Goal: Use online tool/utility

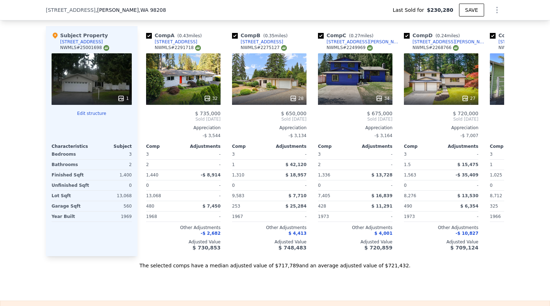
scroll to position [756, 0]
drag, startPoint x: 99, startPoint y: 49, endPoint x: 61, endPoint y: 53, distance: 38.2
click at [61, 53] on div "Subject Property [STREET_ADDRESS] # 25001698" at bounding box center [92, 42] width 80 height 21
click at [109, 46] on div "Subject Property [STREET_ADDRESS] # 25001698" at bounding box center [92, 42] width 80 height 21
drag, startPoint x: 96, startPoint y: 48, endPoint x: 56, endPoint y: 48, distance: 40.1
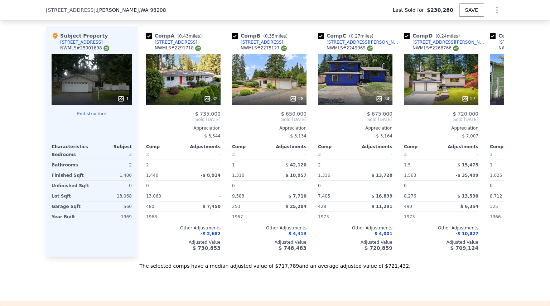
click at [56, 48] on div "Subject Property [STREET_ADDRESS] # 25001698" at bounding box center [92, 42] width 80 height 21
copy div "[STREET_ADDRESS]"
click at [491, 127] on icon at bounding box center [495, 119] width 14 height 14
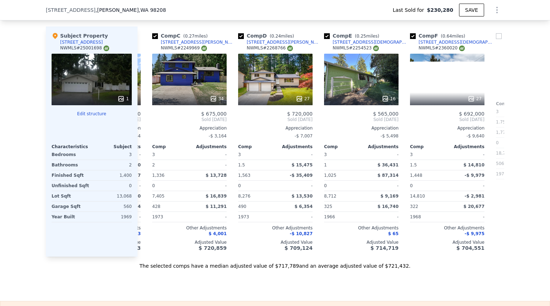
scroll to position [0, 172]
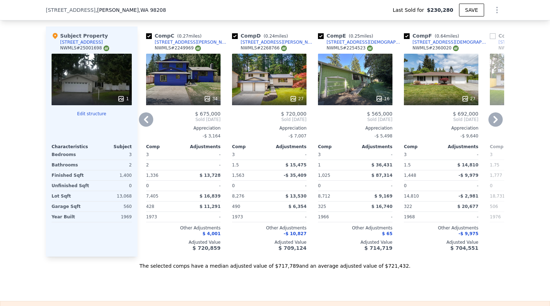
click at [491, 127] on icon at bounding box center [495, 119] width 14 height 14
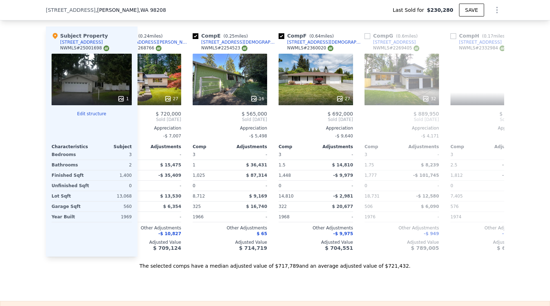
scroll to position [0, 343]
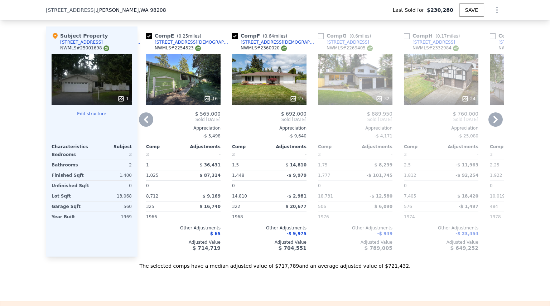
type input "$ 724,000"
type input "$ 376,202"
